Goal: Task Accomplishment & Management: Manage account settings

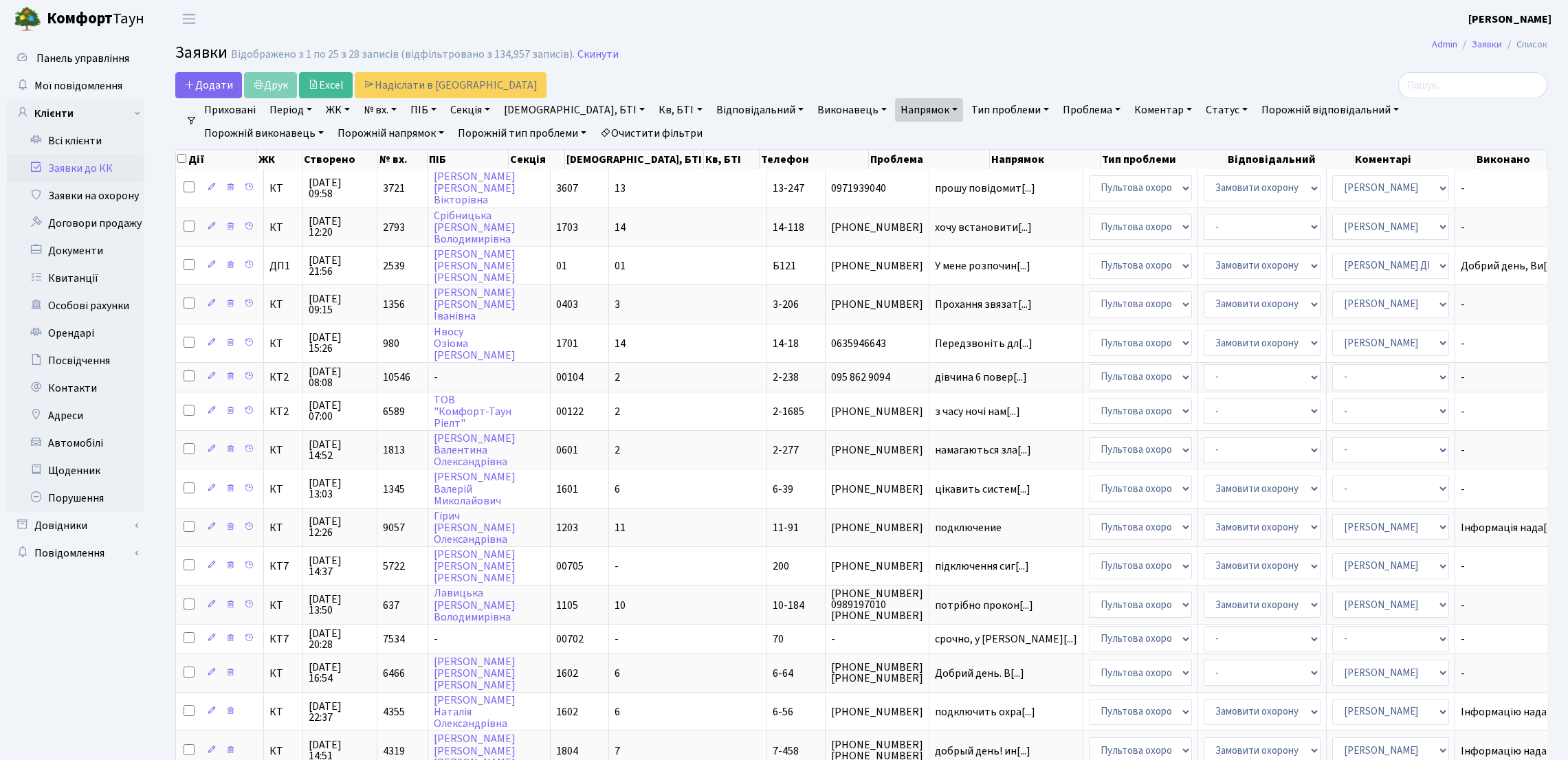
select select "25"
click at [94, 135] on link "Всі клієнти" at bounding box center [75, 141] width 138 height 28
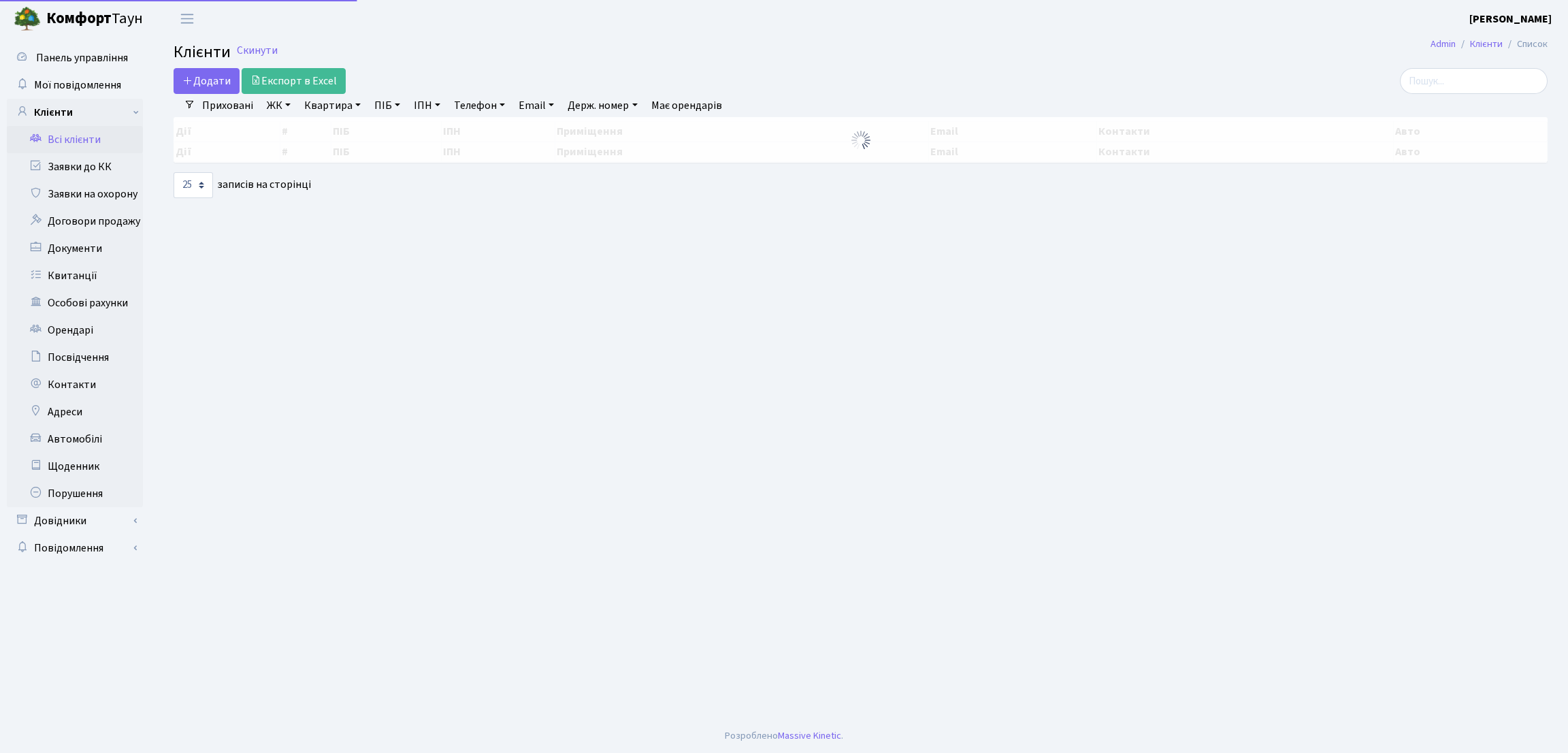
select select "25"
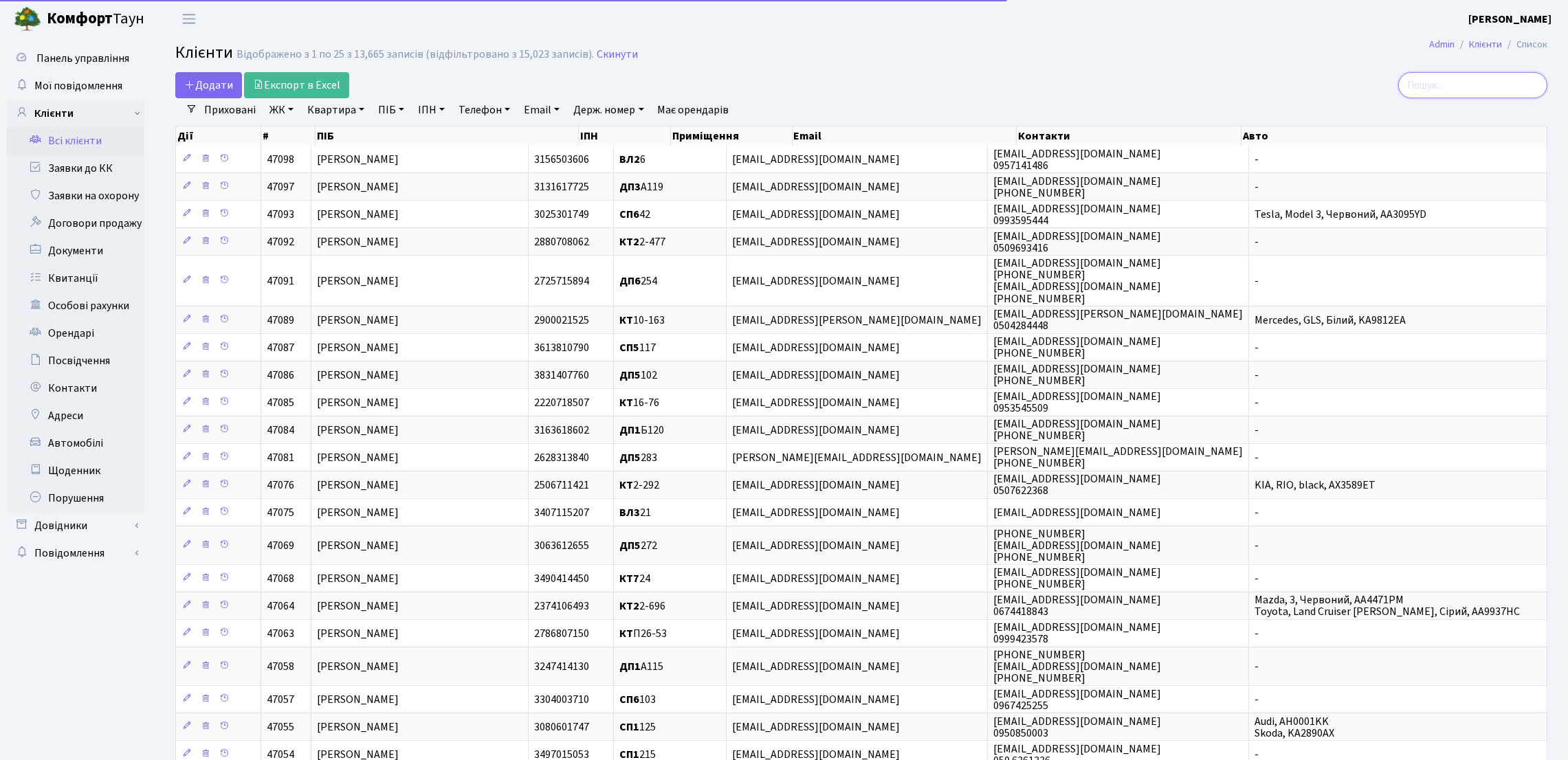
click at [1438, 87] on input "search" at bounding box center [1473, 86] width 149 height 26
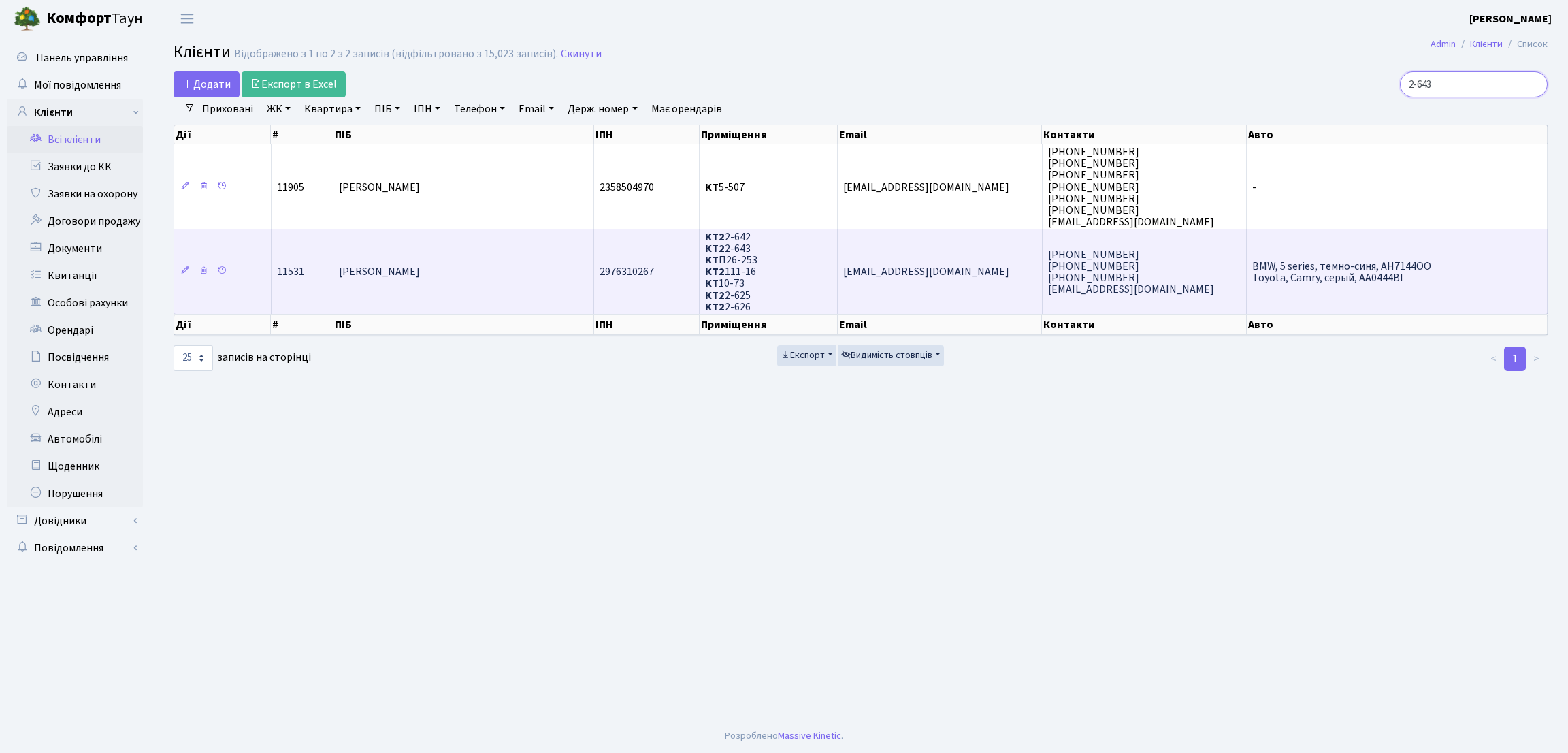
type input "2-643"
click at [592, 266] on td "[PERSON_NAME]" at bounding box center [463, 271] width 260 height 85
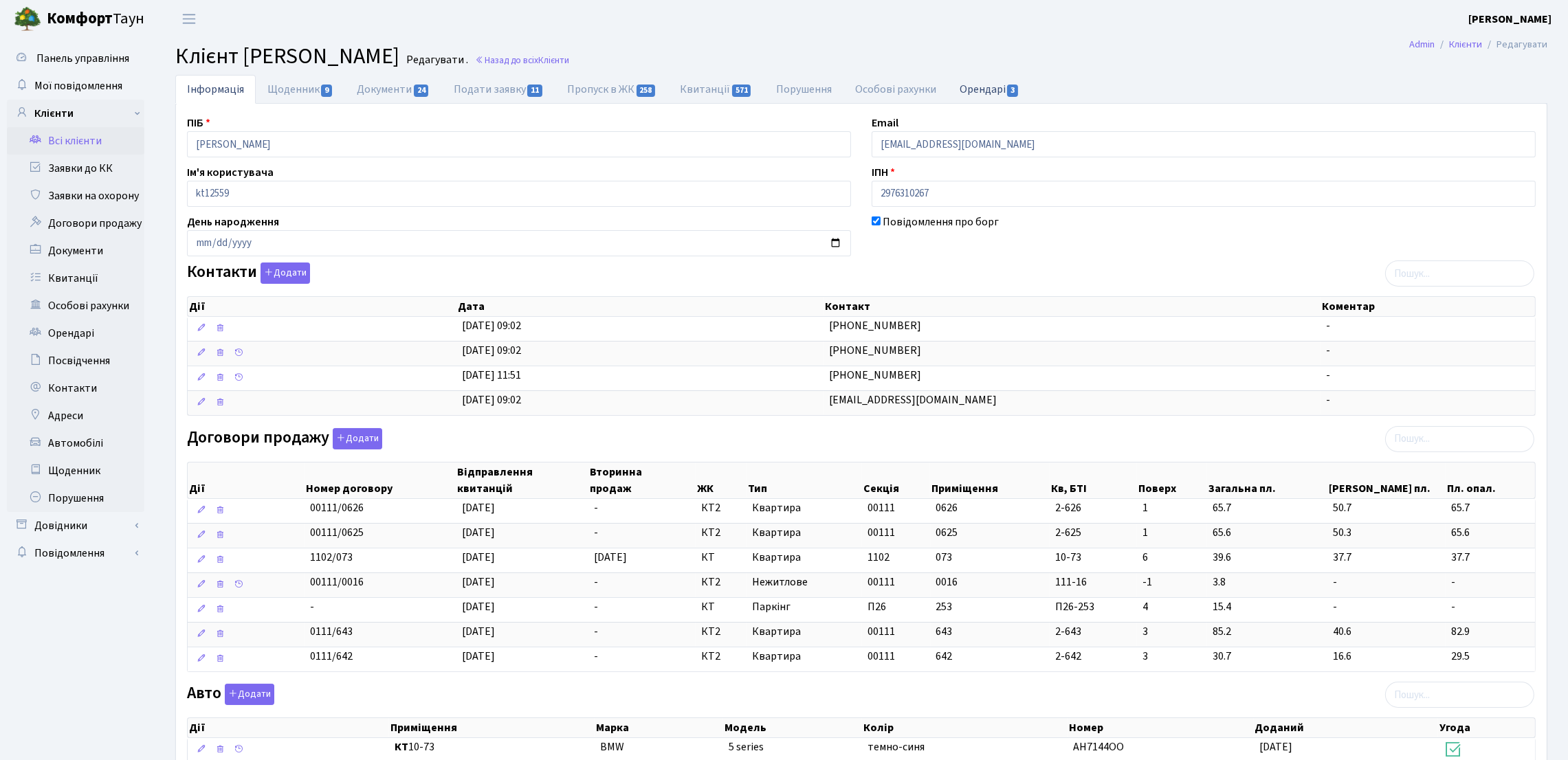
click at [973, 82] on link "Орендарі 3" at bounding box center [989, 89] width 83 height 28
select select "25"
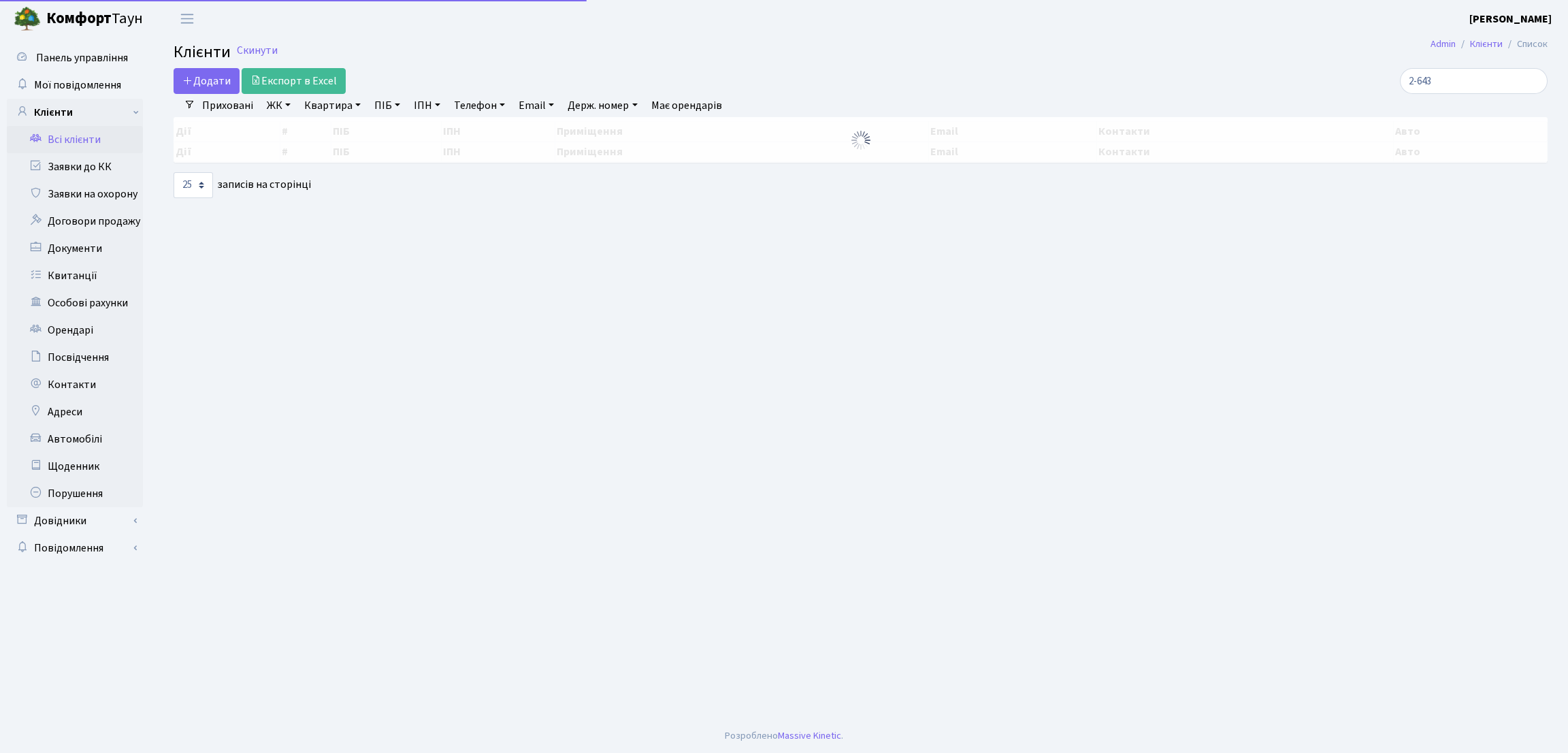
select select "25"
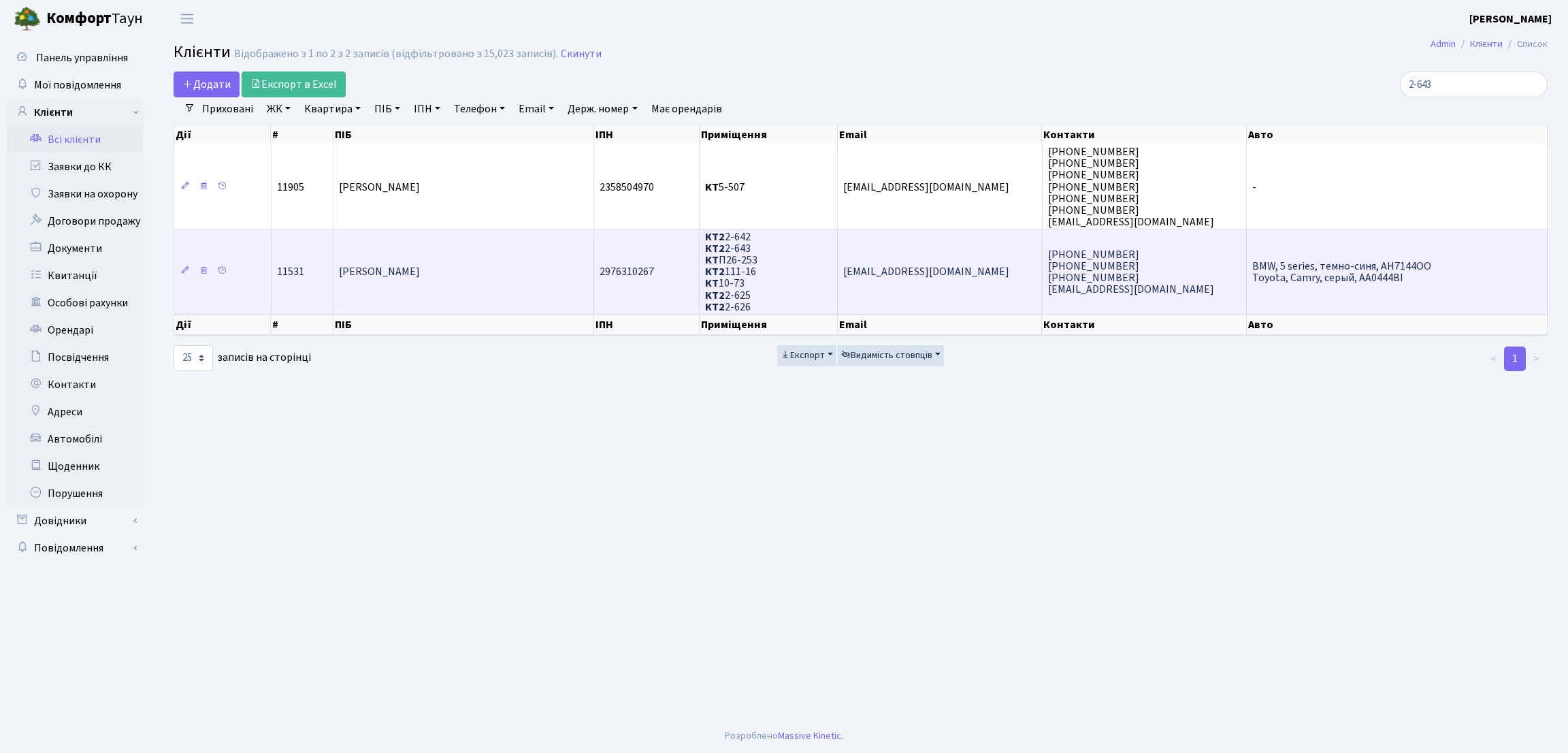
click at [489, 250] on td "[PERSON_NAME]" at bounding box center [463, 271] width 260 height 85
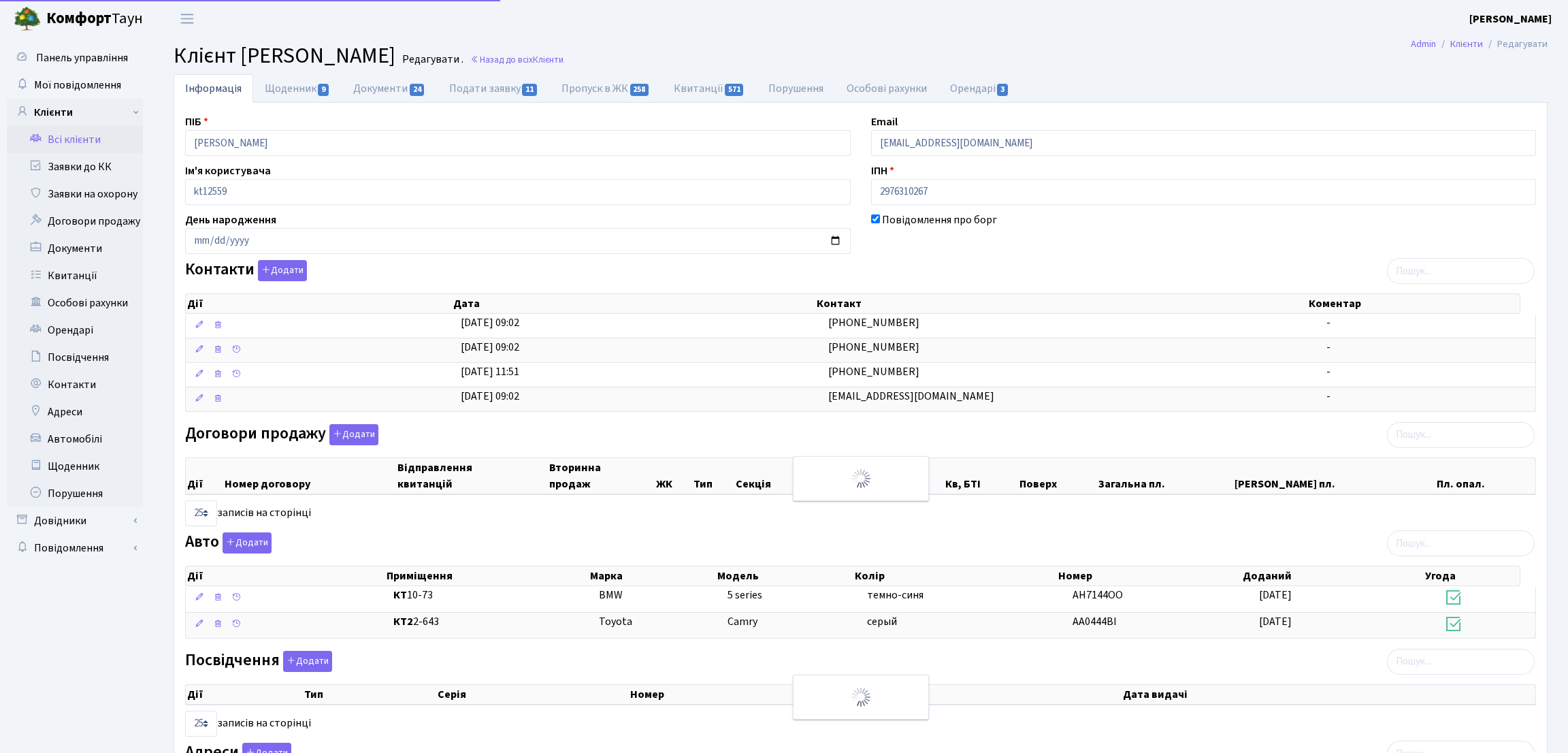
select select "25"
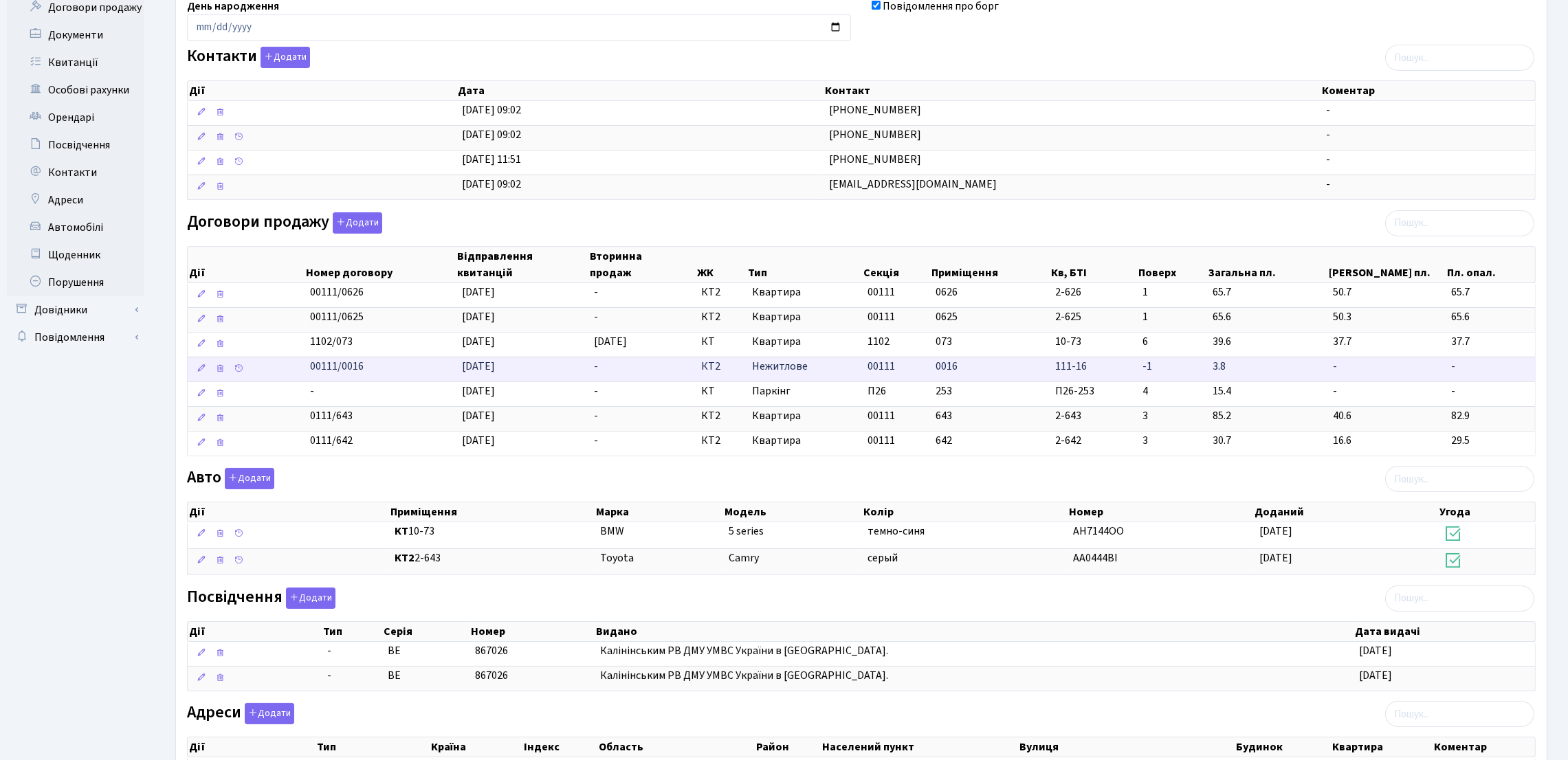
scroll to position [212, 0]
